Goal: Task Accomplishment & Management: Manage account settings

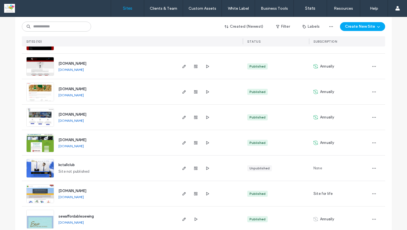
scroll to position [140, 0]
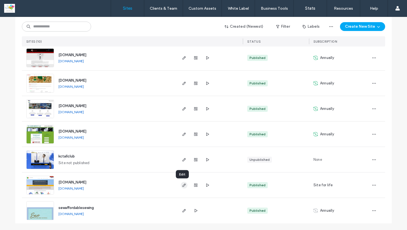
click at [183, 186] on use "button" at bounding box center [184, 185] width 3 height 3
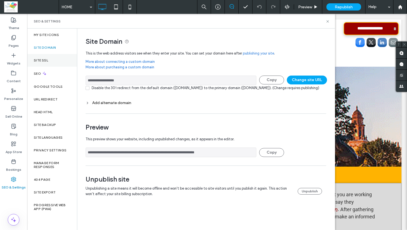
click at [45, 59] on label "Site SSL" at bounding box center [41, 60] width 14 height 4
